Goal: Task Accomplishment & Management: Use online tool/utility

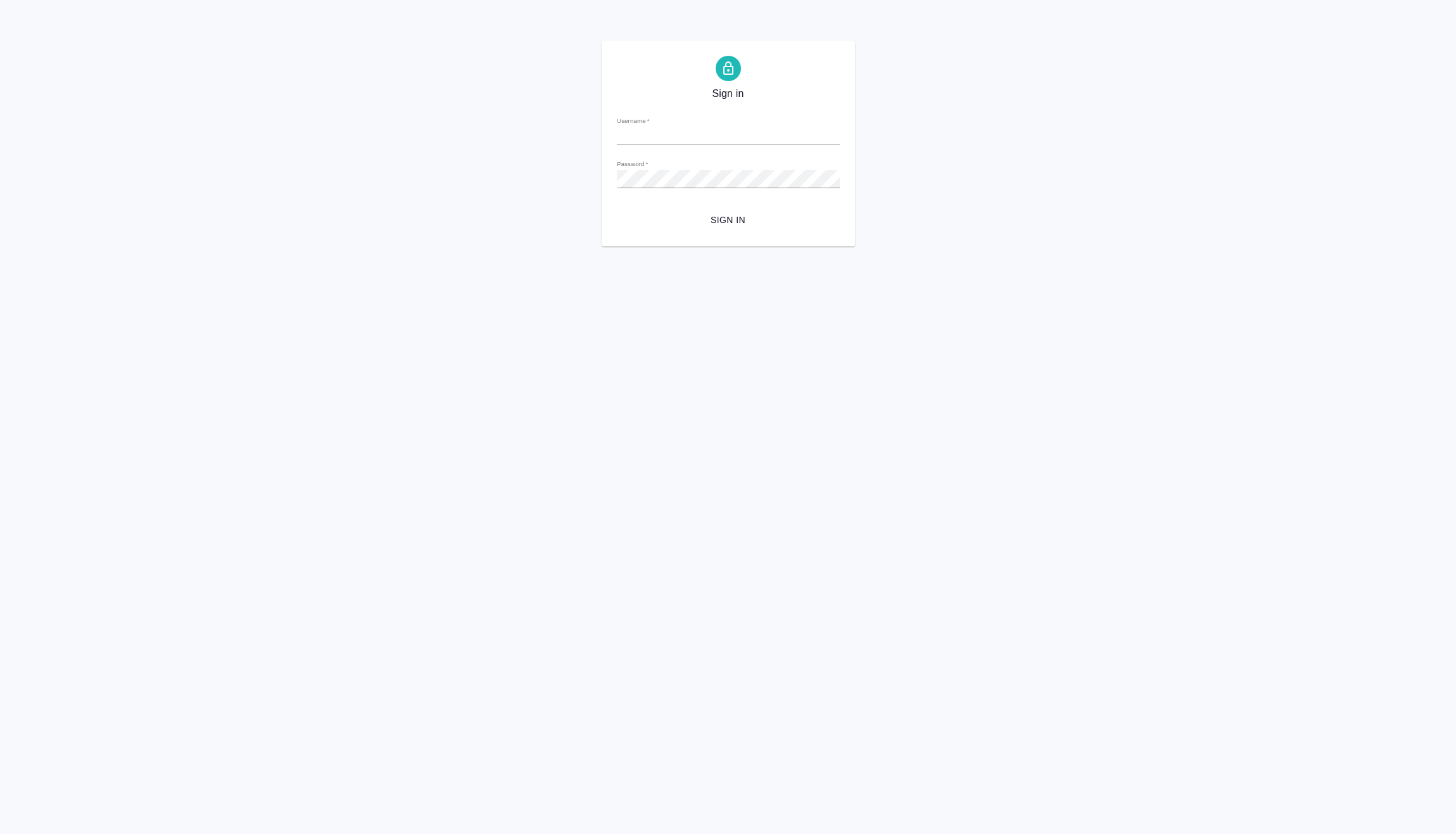
type input "[PERSON_NAME][EMAIL_ADDRESS][DOMAIN_NAME]"
click at [728, 215] on span "Sign in" at bounding box center [728, 221] width 203 height 16
click at [699, 216] on span "Sign in" at bounding box center [728, 221] width 203 height 16
click at [724, 215] on span "Sign in" at bounding box center [728, 221] width 203 height 16
click at [722, 222] on span "Sign in" at bounding box center [728, 221] width 203 height 16
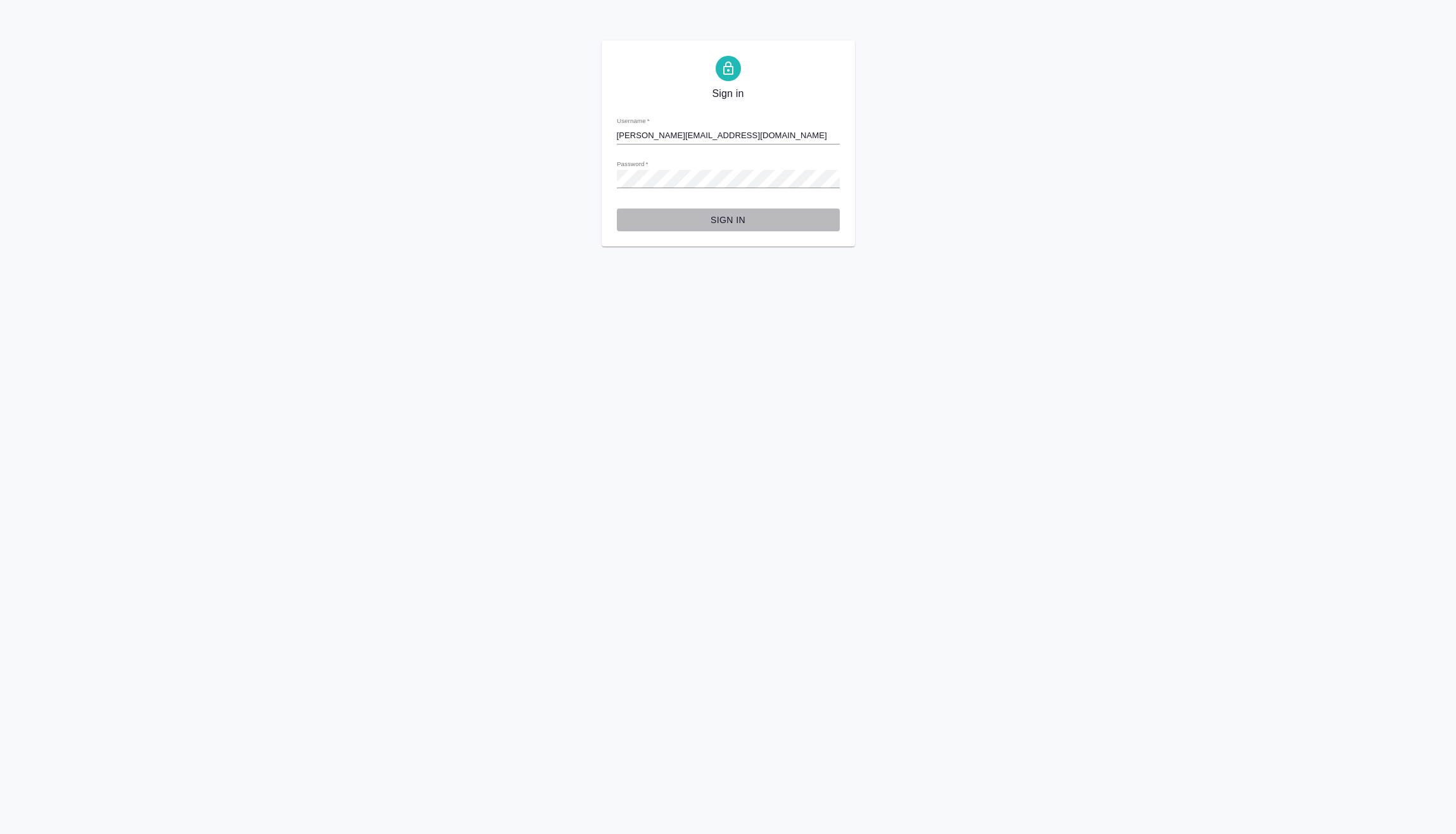
click at [738, 223] on span "Sign in" at bounding box center [728, 221] width 203 height 16
click at [719, 221] on span "Sign in" at bounding box center [728, 221] width 203 height 16
click at [746, 220] on span "Sign in" at bounding box center [728, 221] width 203 height 16
click at [728, 215] on span "Sign in" at bounding box center [728, 221] width 203 height 16
click at [1039, 116] on div "Sign in Username   * e.vasilev@awatera.com Password   * urlPath   * /Vendor/66c…" at bounding box center [728, 143] width 1456 height 206
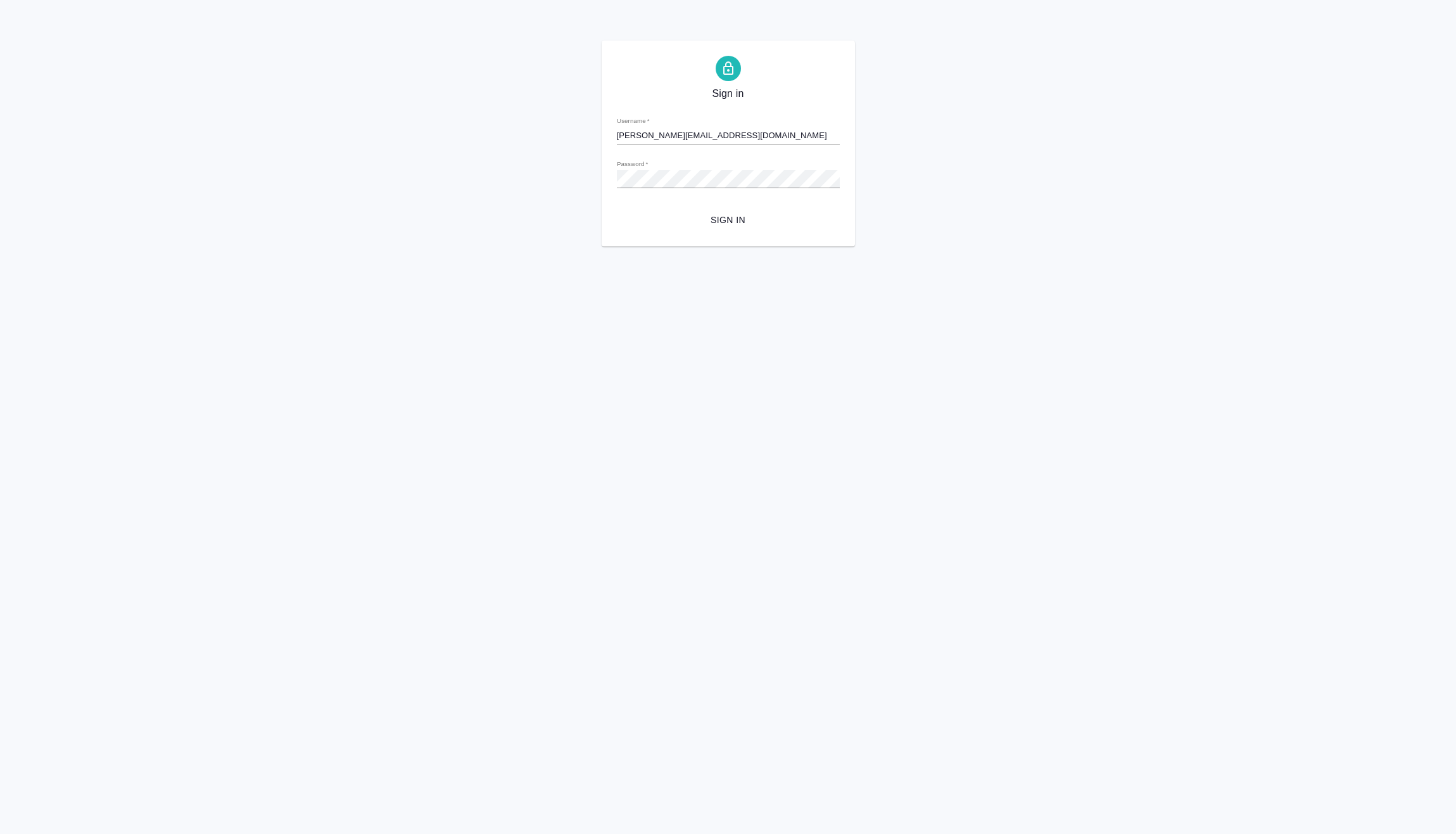
click at [719, 224] on span "Sign in" at bounding box center [728, 221] width 203 height 16
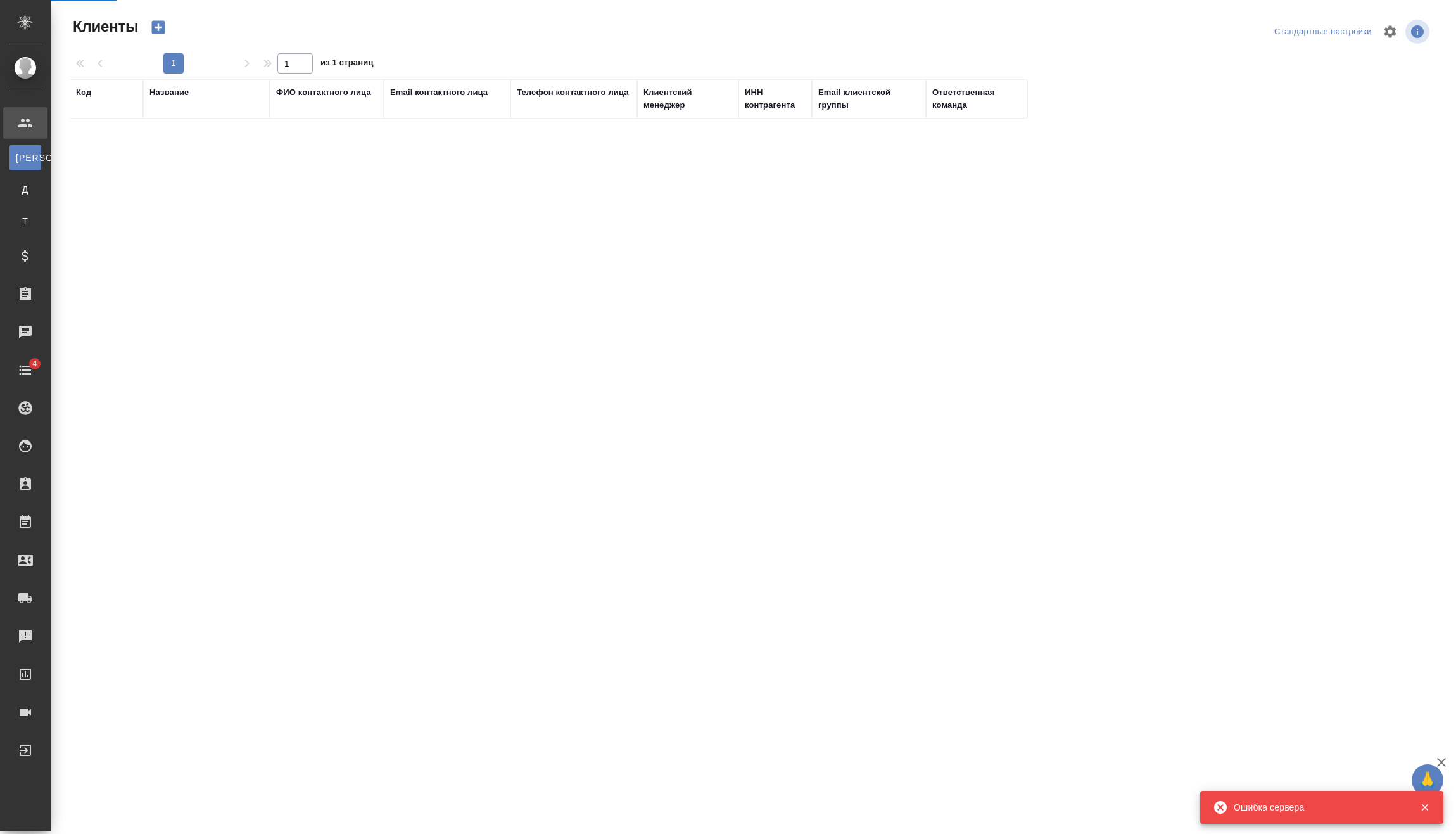
select select "RU"
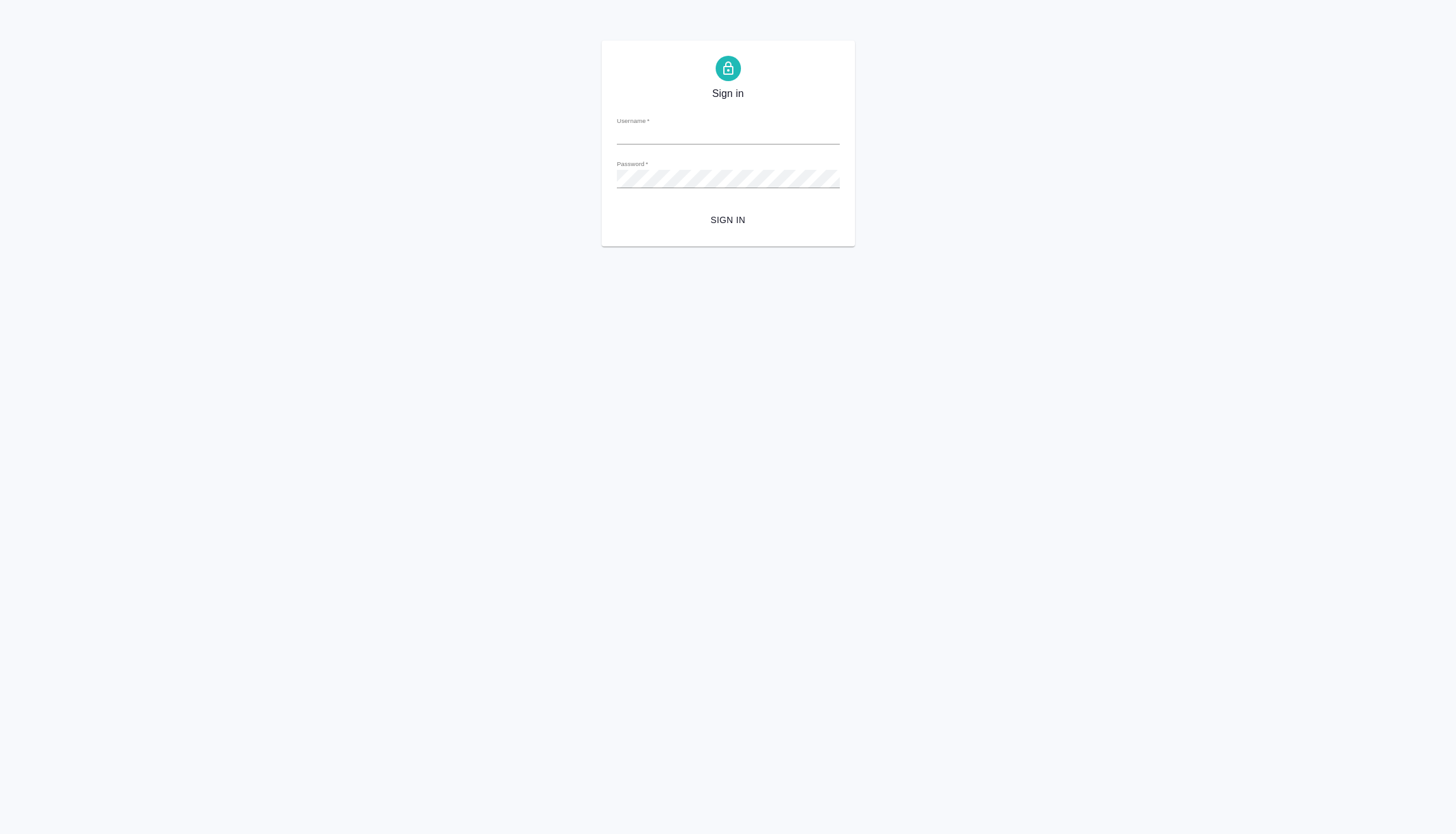
type input "[PERSON_NAME][EMAIL_ADDRESS][DOMAIN_NAME]"
click at [739, 218] on span "Sign in" at bounding box center [728, 221] width 203 height 16
click at [744, 219] on span "Sign in" at bounding box center [728, 221] width 203 height 16
click at [733, 68] on icon at bounding box center [728, 68] width 11 height 13
click at [736, 222] on span "Sign in" at bounding box center [728, 221] width 203 height 16
